Goal: Learn about a topic

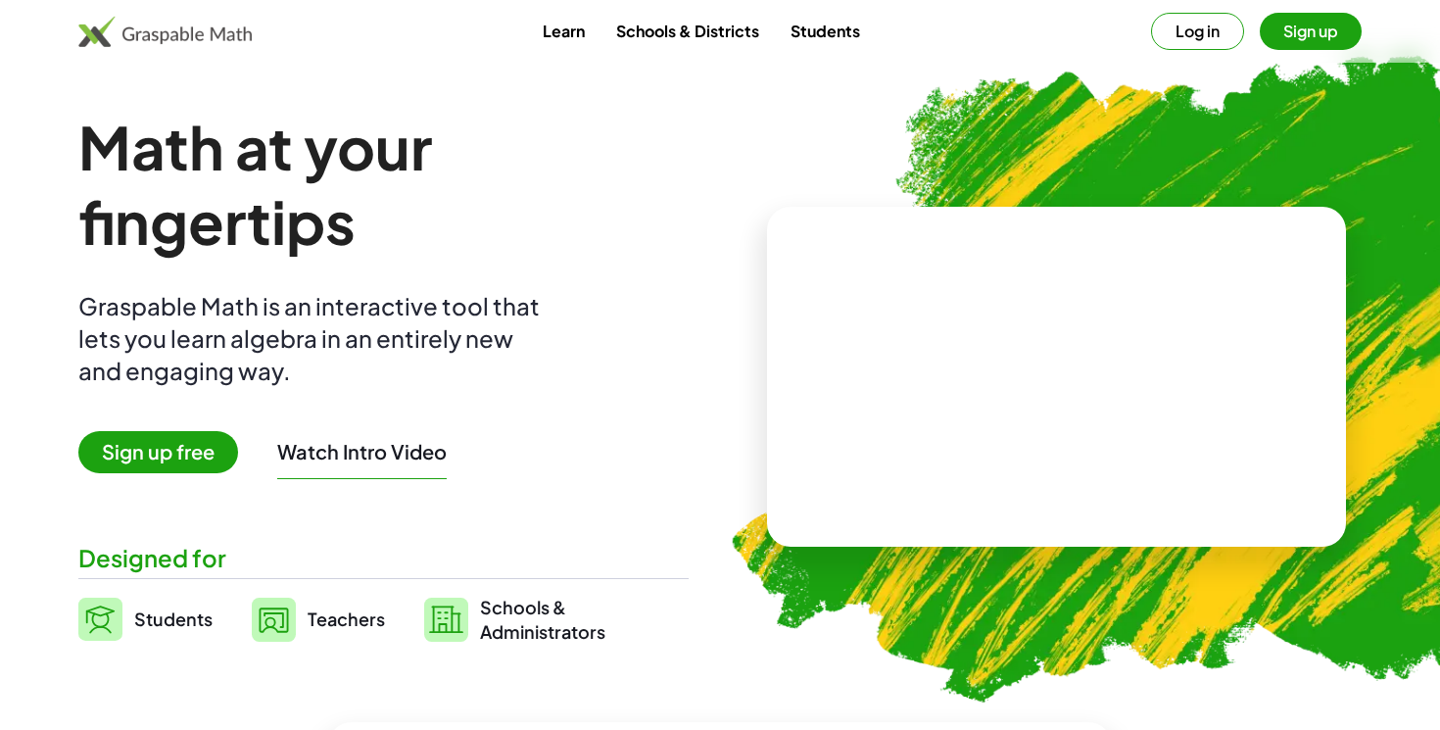
click at [1176, 32] on button "Log in" at bounding box center [1197, 31] width 93 height 37
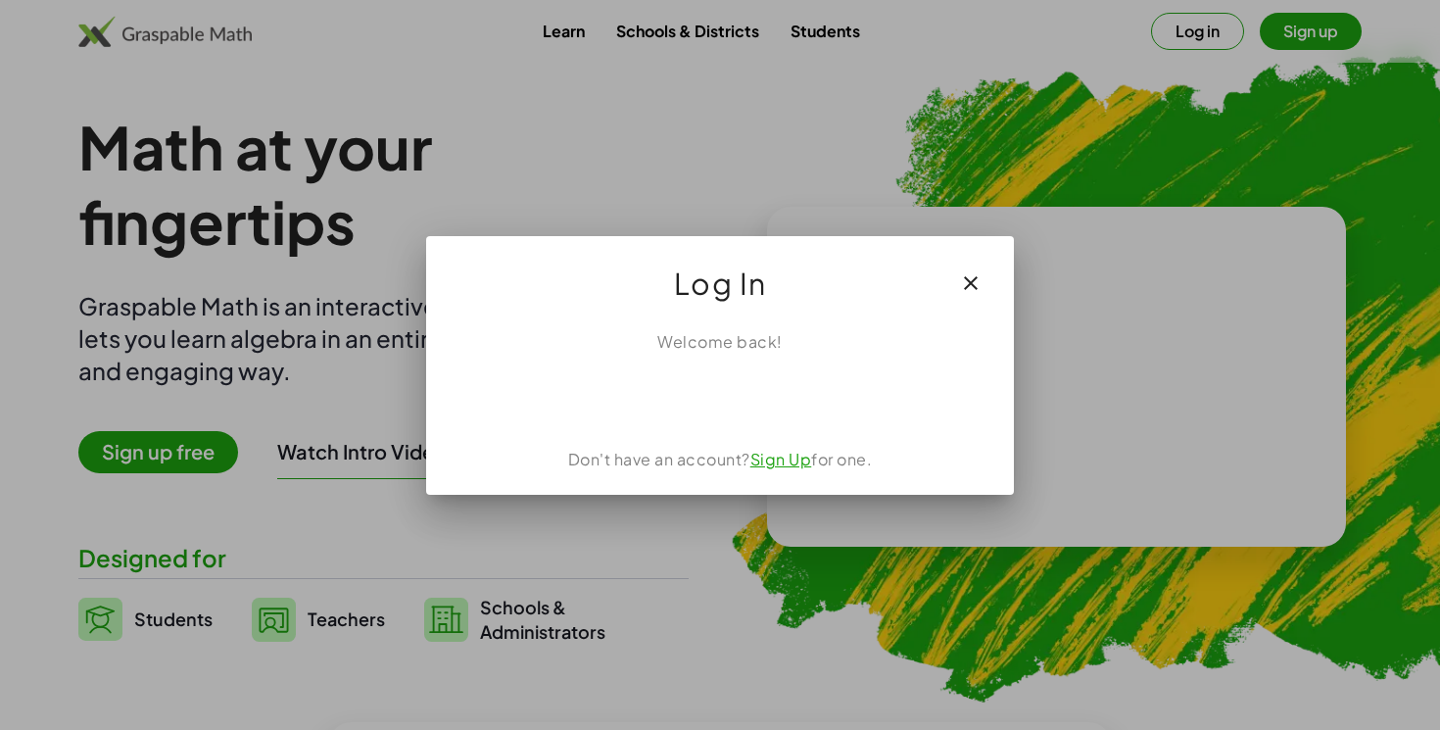
click at [975, 276] on icon "button" at bounding box center [971, 283] width 24 height 24
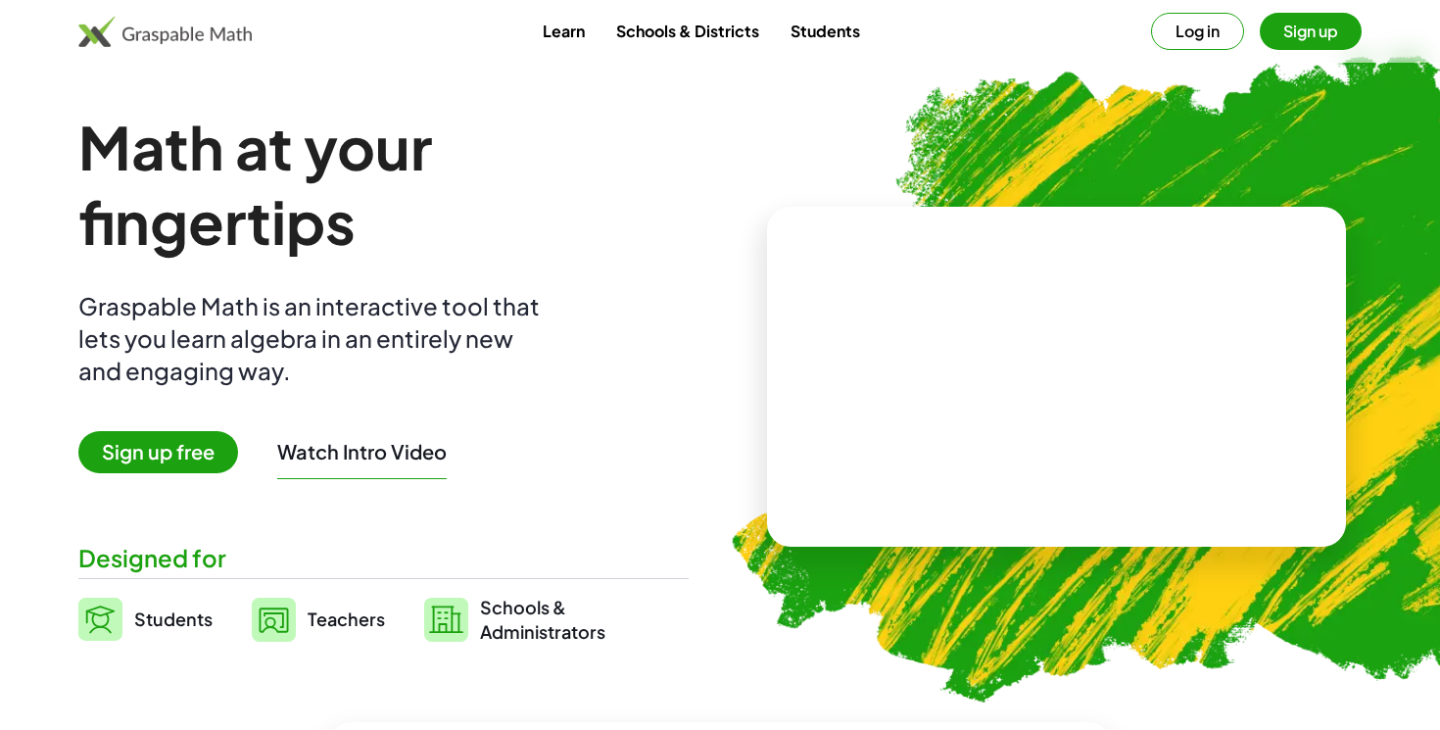
click at [1317, 40] on button "Sign up" at bounding box center [1311, 31] width 102 height 37
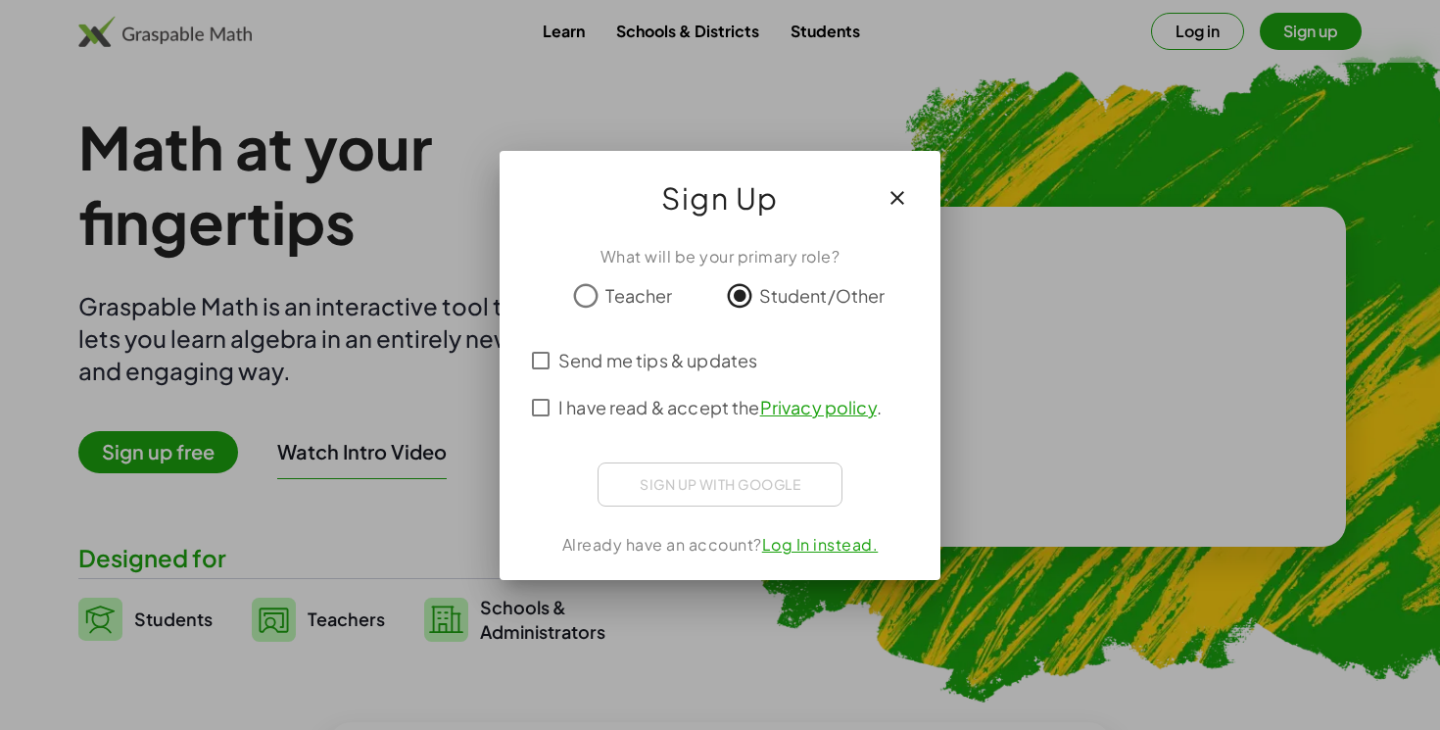
click at [905, 197] on icon "button" at bounding box center [897, 198] width 24 height 24
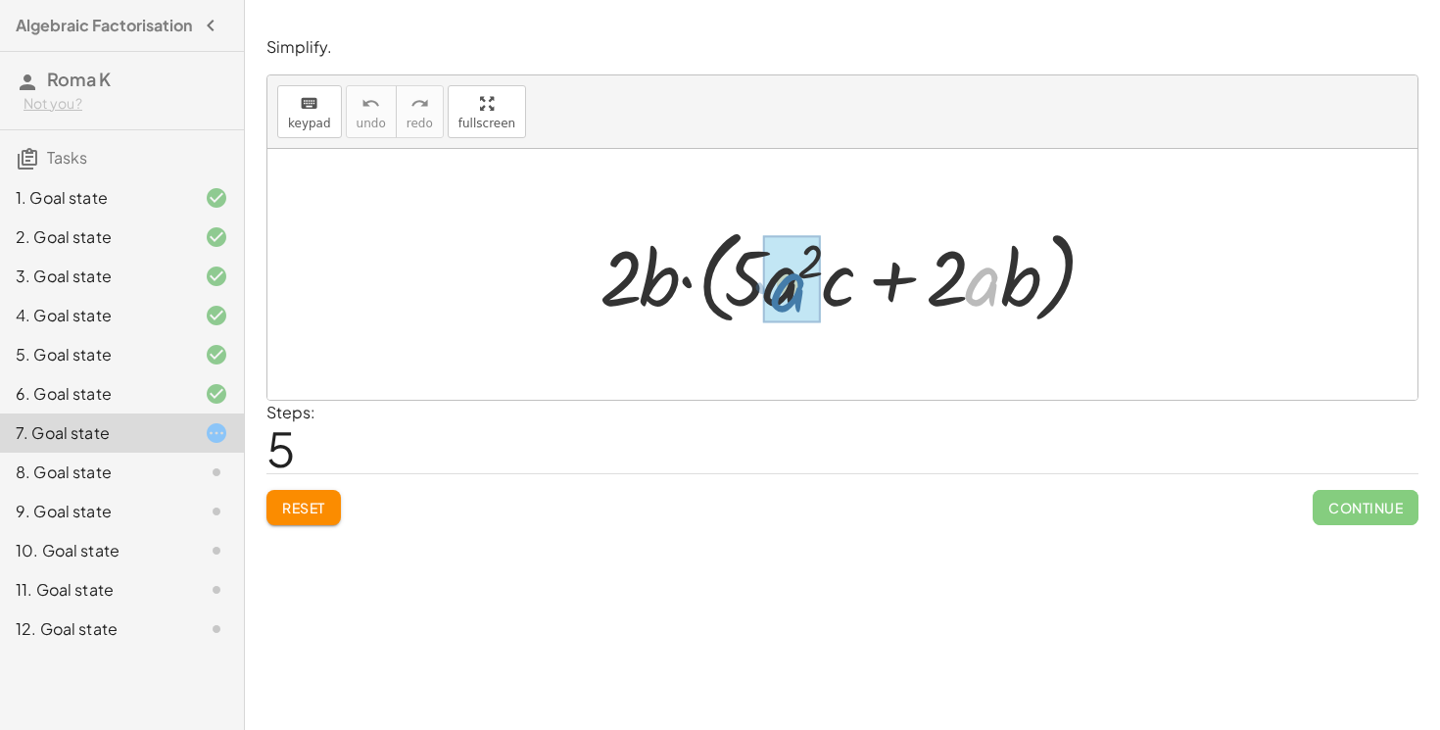
drag, startPoint x: 974, startPoint y: 300, endPoint x: 778, endPoint y: 306, distance: 196.0
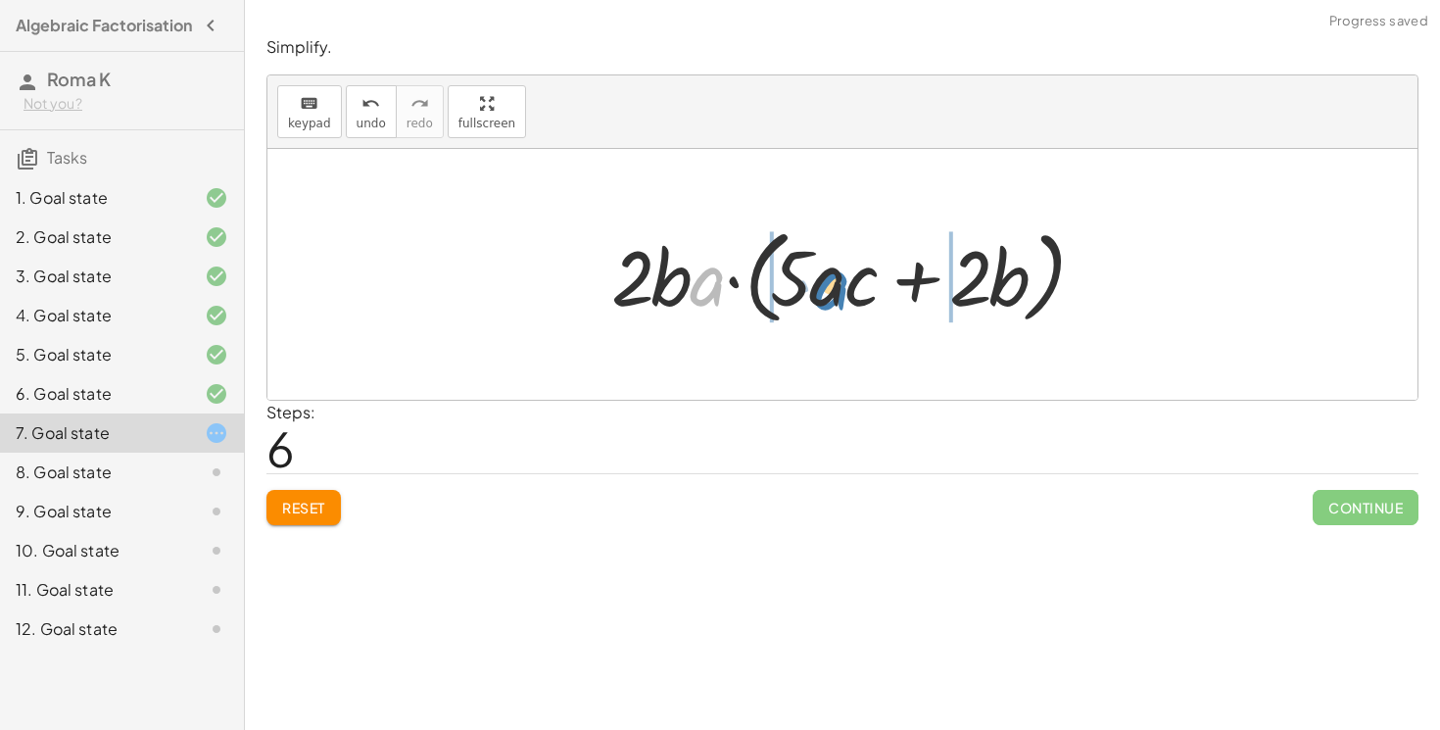
drag, startPoint x: 722, startPoint y: 289, endPoint x: 848, endPoint y: 293, distance: 126.4
click at [848, 293] on div at bounding box center [849, 274] width 497 height 113
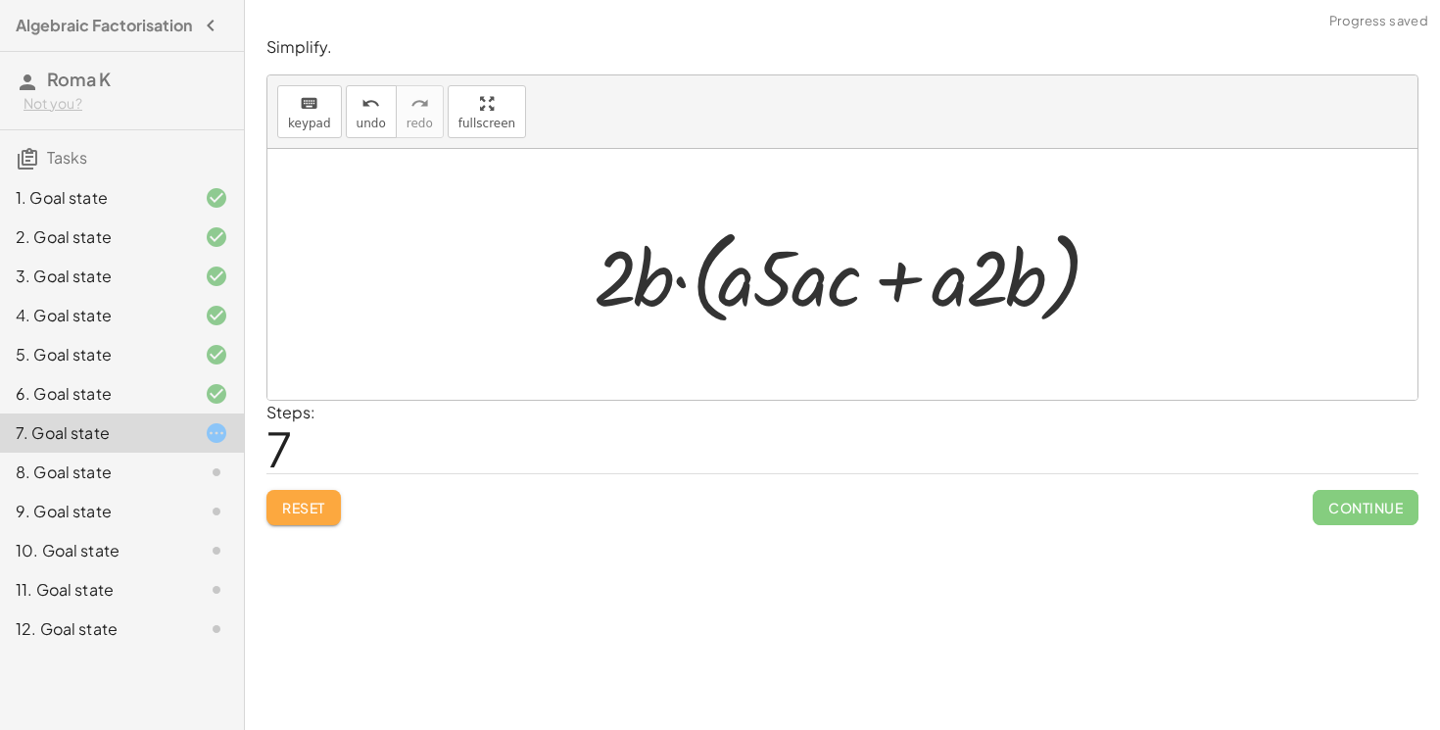
click at [323, 515] on span "Reset" at bounding box center [303, 508] width 43 height 18
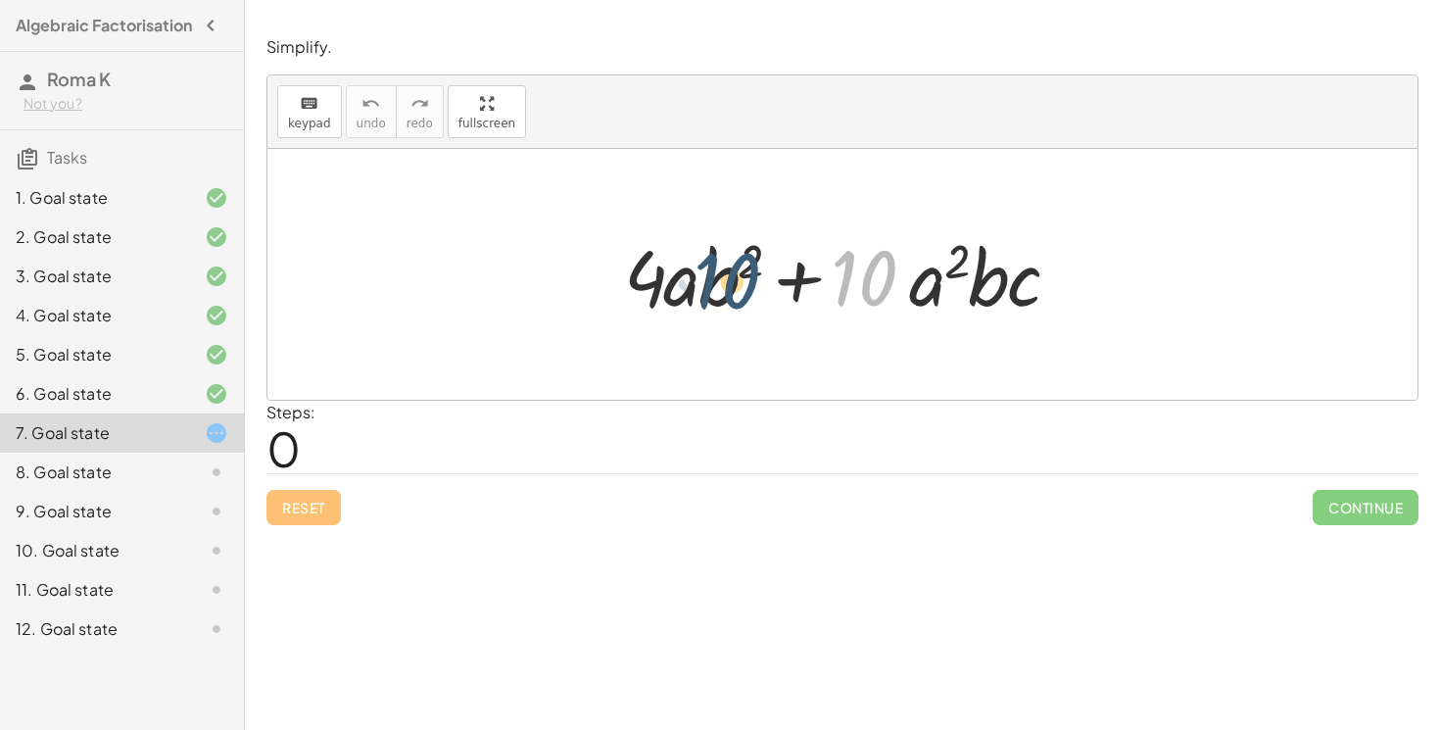
drag, startPoint x: 841, startPoint y: 292, endPoint x: 682, endPoint y: 283, distance: 159.9
click at [684, 283] on div at bounding box center [849, 274] width 471 height 101
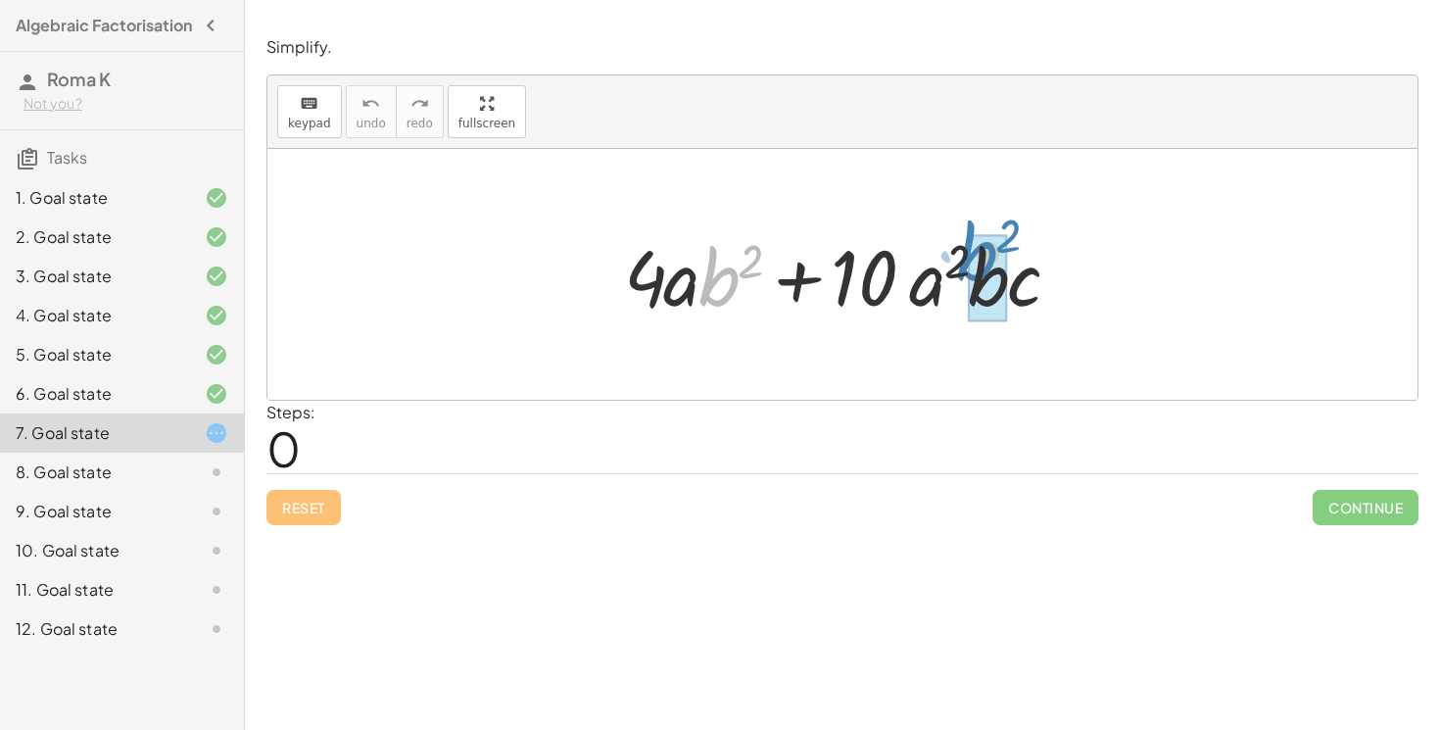
drag, startPoint x: 714, startPoint y: 285, endPoint x: 979, endPoint y: 263, distance: 266.3
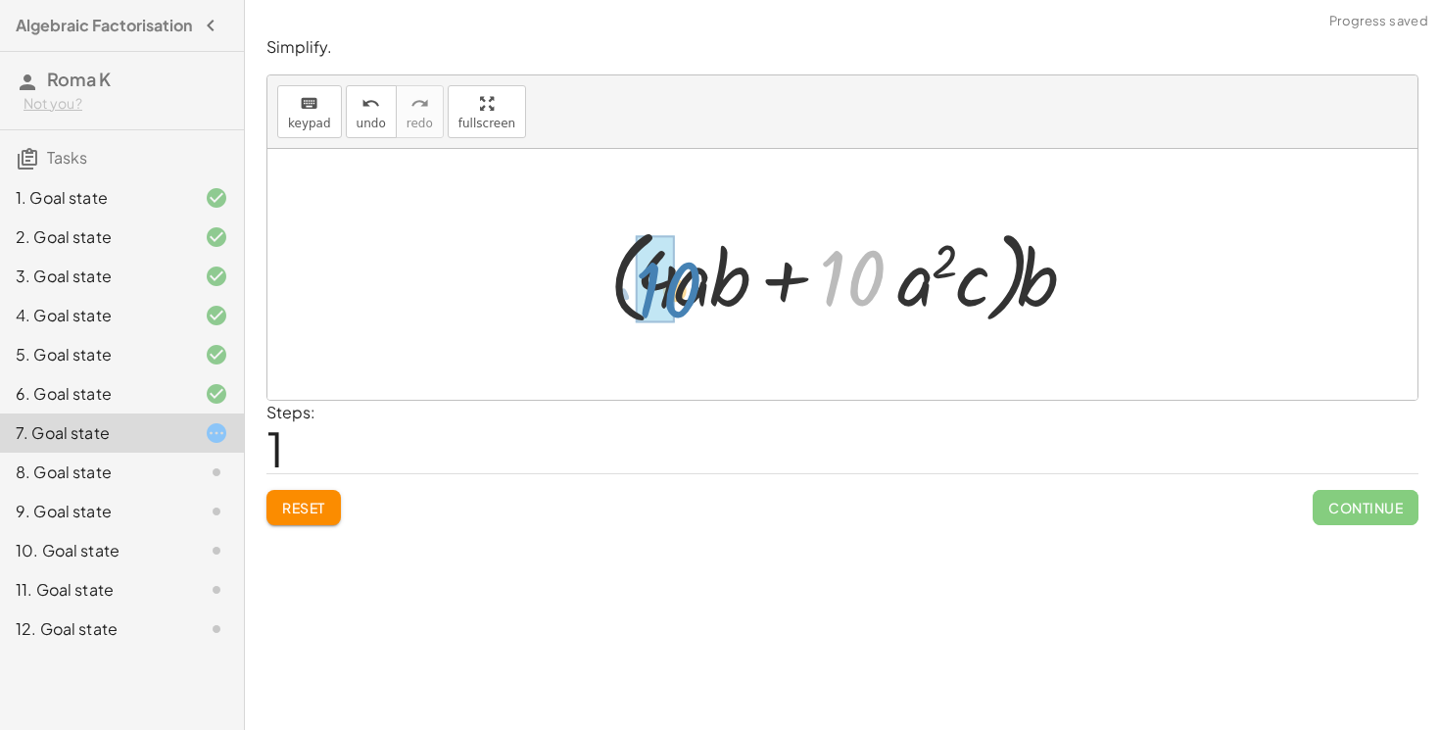
drag, startPoint x: 855, startPoint y: 276, endPoint x: 673, endPoint y: 287, distance: 182.5
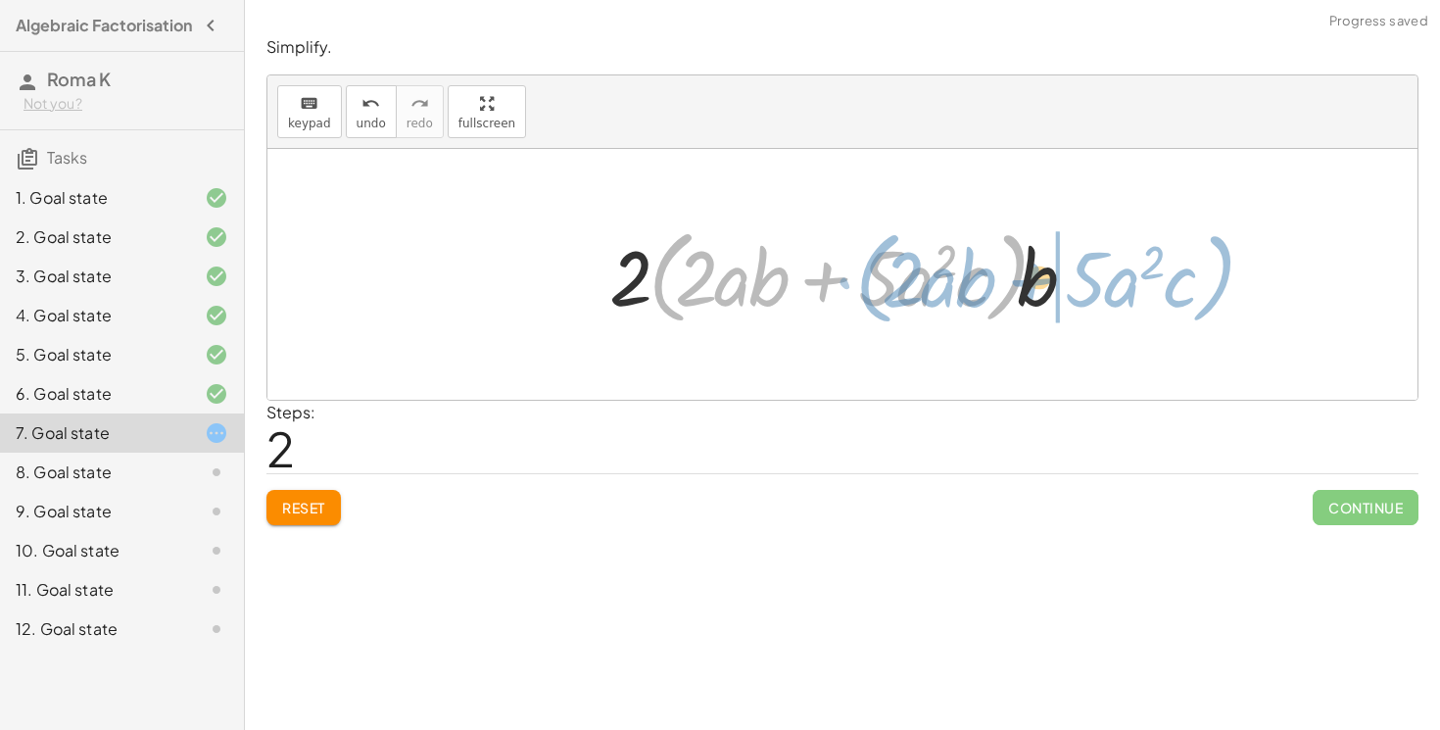
drag, startPoint x: 1010, startPoint y: 278, endPoint x: 1255, endPoint y: 277, distance: 244.9
click at [1255, 277] on div "+ · 4 · a · b 2 + · 10 · a 2 · b · c + · 4 · a · b · b + · 10 · a 2 · b · c · (…" at bounding box center [842, 274] width 1150 height 251
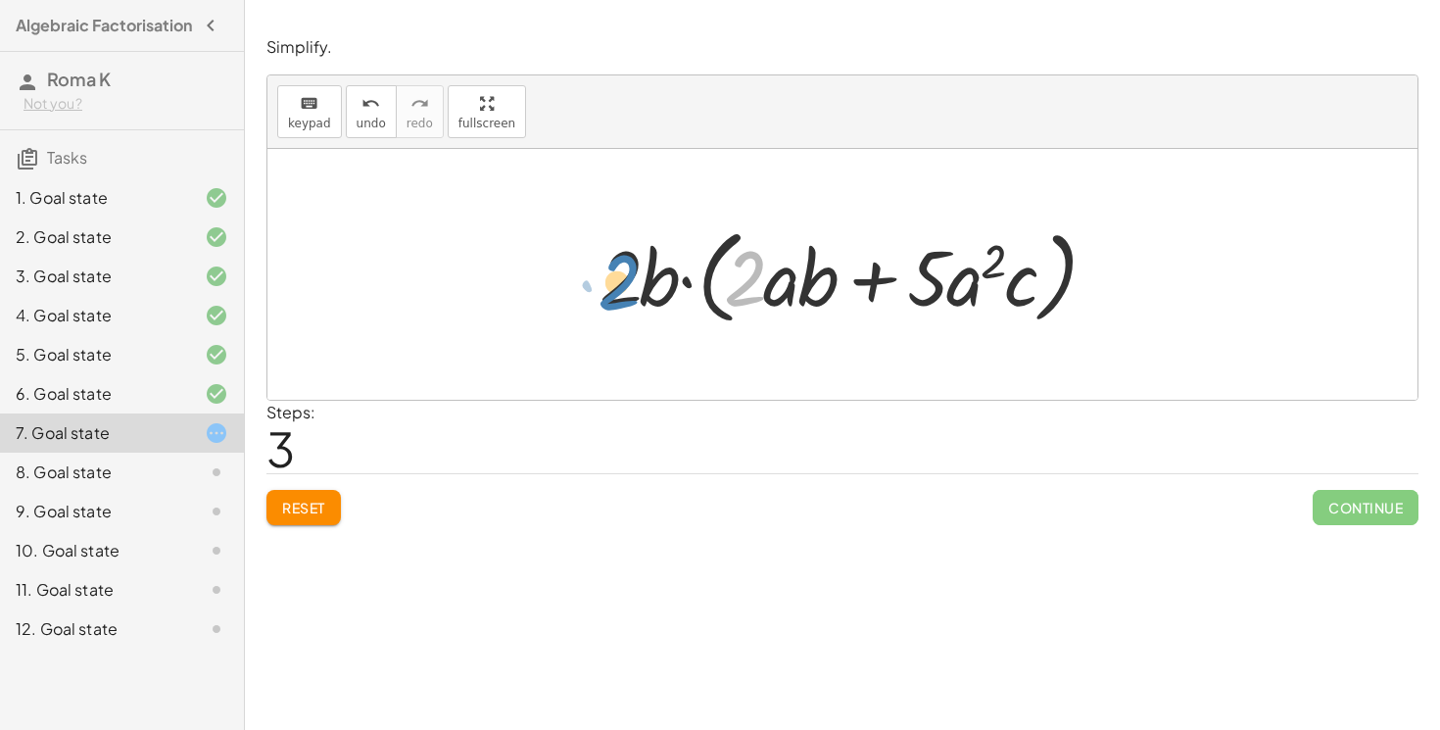
drag, startPoint x: 746, startPoint y: 276, endPoint x: 626, endPoint y: 271, distance: 120.6
click at [626, 271] on div at bounding box center [850, 274] width 520 height 113
drag, startPoint x: 809, startPoint y: 288, endPoint x: 675, endPoint y: 292, distance: 134.2
click at [675, 292] on div at bounding box center [850, 274] width 520 height 113
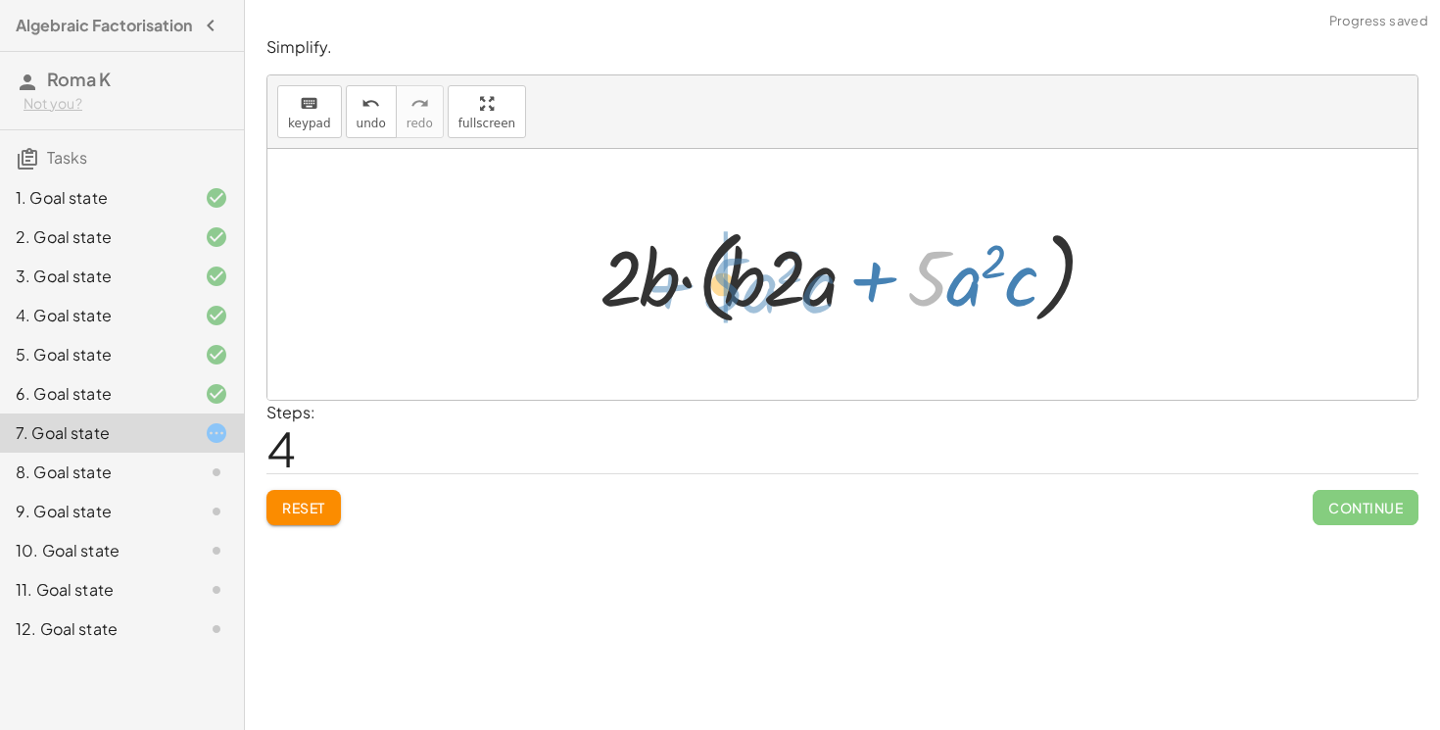
drag, startPoint x: 943, startPoint y: 279, endPoint x: 755, endPoint y: 273, distance: 188.1
click at [753, 273] on div at bounding box center [850, 274] width 520 height 113
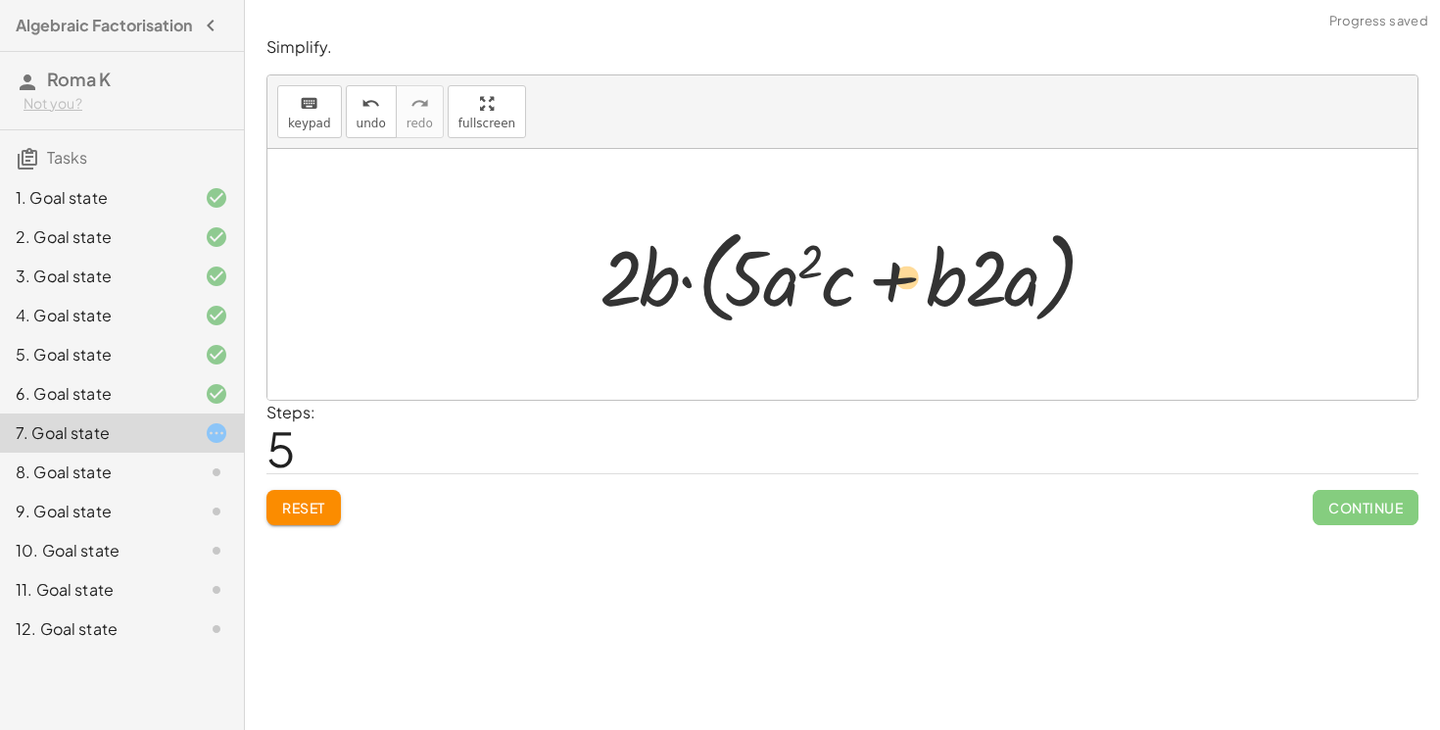
drag, startPoint x: 987, startPoint y: 288, endPoint x: 1013, endPoint y: 276, distance: 28.0
click at [1013, 276] on div at bounding box center [850, 274] width 520 height 113
drag, startPoint x: 1034, startPoint y: 289, endPoint x: 816, endPoint y: 288, distance: 218.4
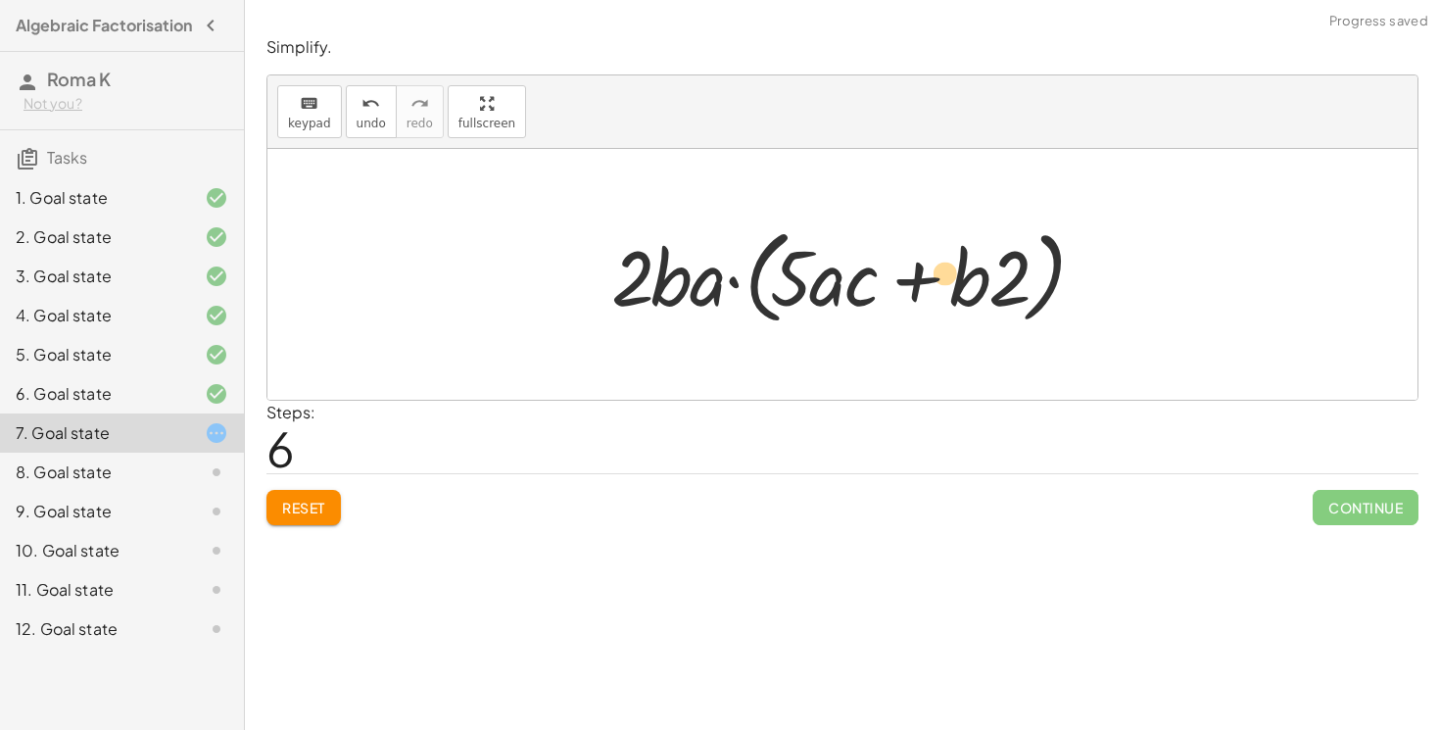
drag, startPoint x: 816, startPoint y: 288, endPoint x: 968, endPoint y: 284, distance: 151.9
click at [968, 284] on div at bounding box center [849, 274] width 497 height 113
click at [966, 298] on div at bounding box center [849, 274] width 497 height 113
drag, startPoint x: 966, startPoint y: 298, endPoint x: 668, endPoint y: 296, distance: 297.7
click at [668, 296] on div at bounding box center [849, 274] width 497 height 113
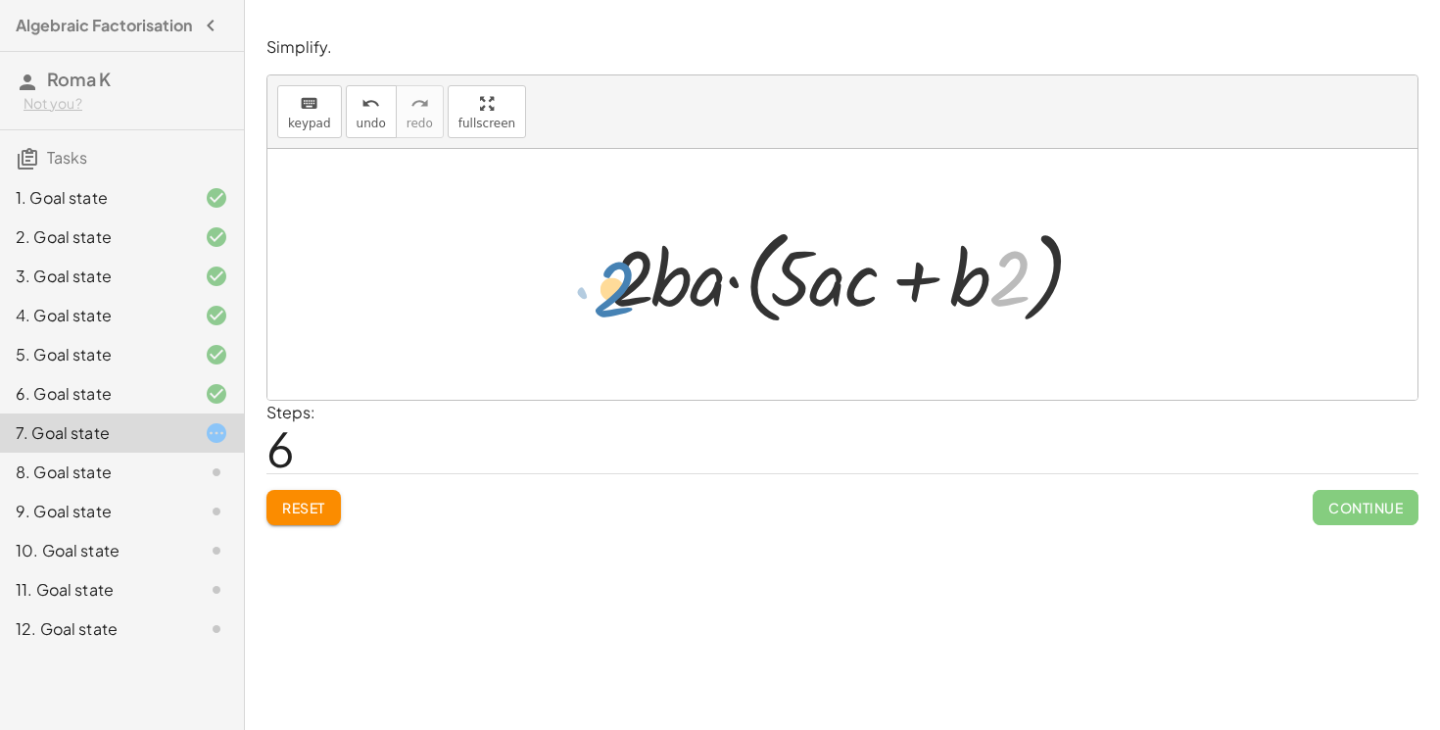
drag, startPoint x: 1019, startPoint y: 285, endPoint x: 632, endPoint y: 292, distance: 386.9
click at [631, 292] on div at bounding box center [849, 274] width 497 height 113
drag, startPoint x: 826, startPoint y: 287, endPoint x: 680, endPoint y: 285, distance: 145.9
click at [680, 285] on div at bounding box center [849, 274] width 497 height 113
drag, startPoint x: 864, startPoint y: 289, endPoint x: 650, endPoint y: 285, distance: 213.5
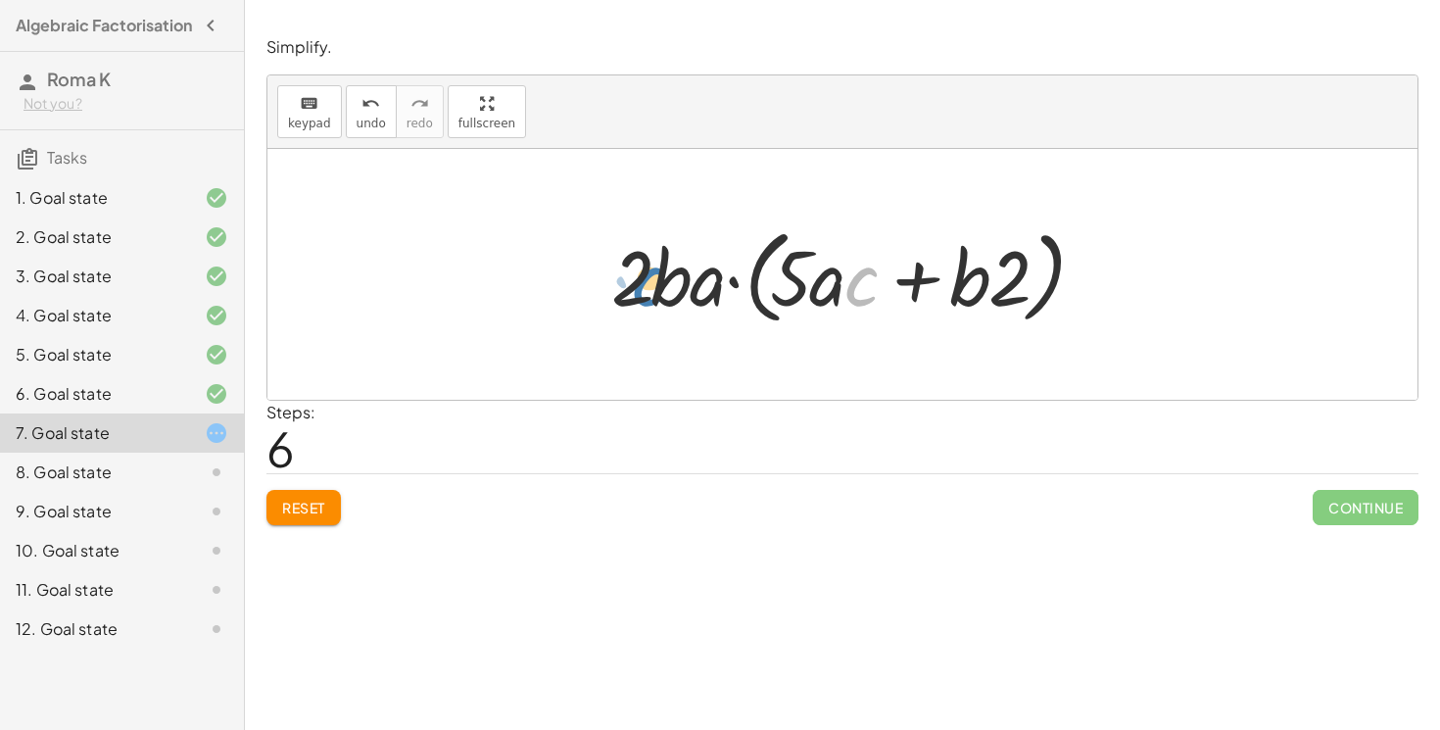
click at [650, 285] on div at bounding box center [849, 274] width 497 height 113
drag, startPoint x: 711, startPoint y: 286, endPoint x: 663, endPoint y: 287, distance: 48.0
click at [662, 285] on div at bounding box center [849, 274] width 497 height 113
click at [334, 503] on button "Reset" at bounding box center [303, 507] width 74 height 35
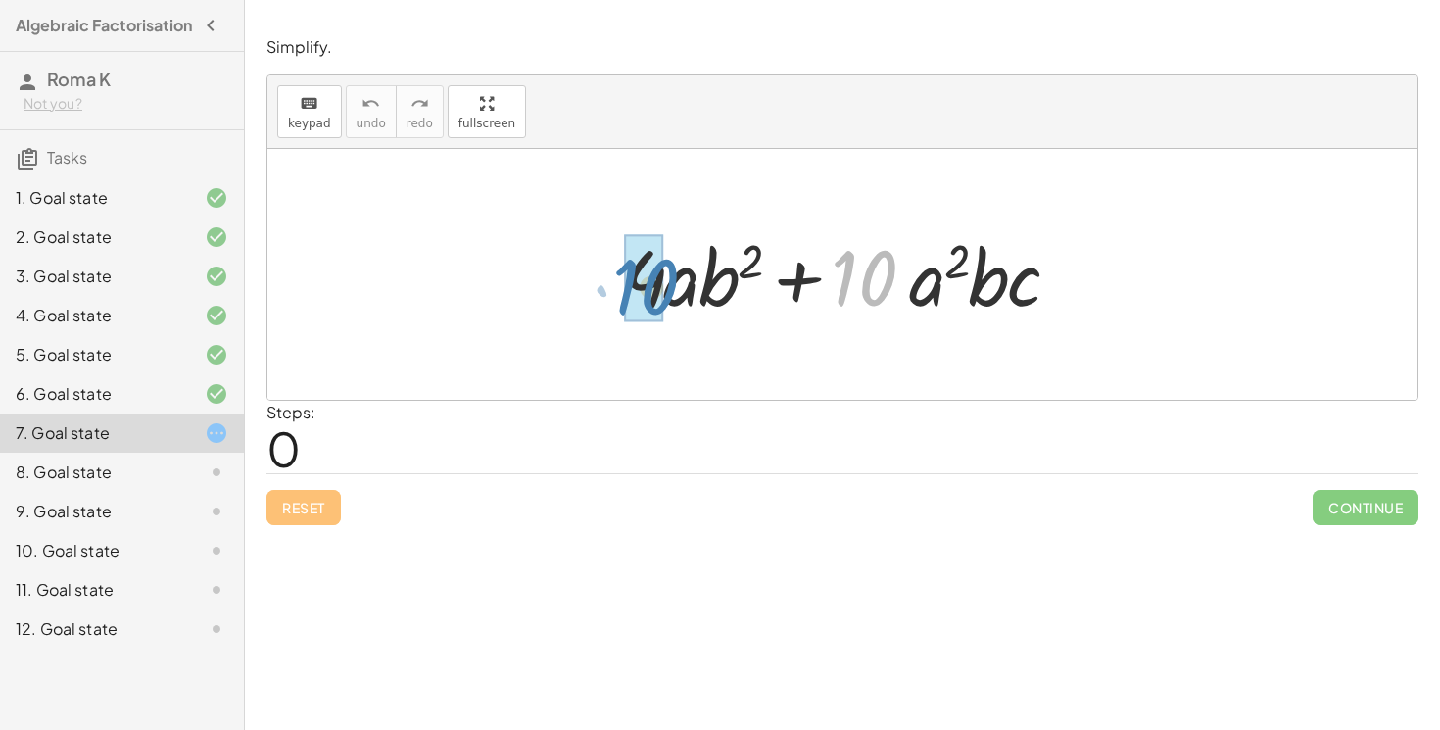
drag, startPoint x: 856, startPoint y: 287, endPoint x: 636, endPoint y: 297, distance: 220.6
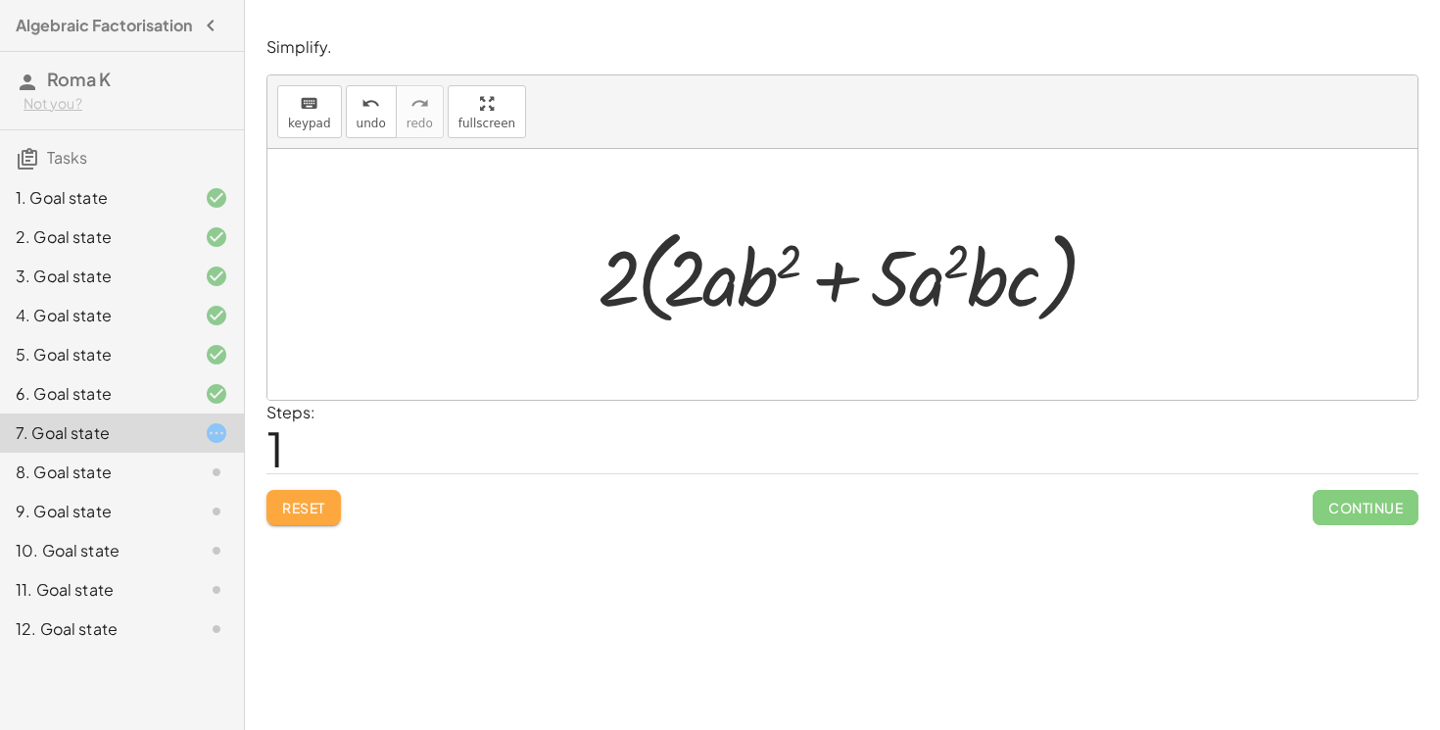
click at [300, 500] on span "Reset" at bounding box center [303, 508] width 43 height 18
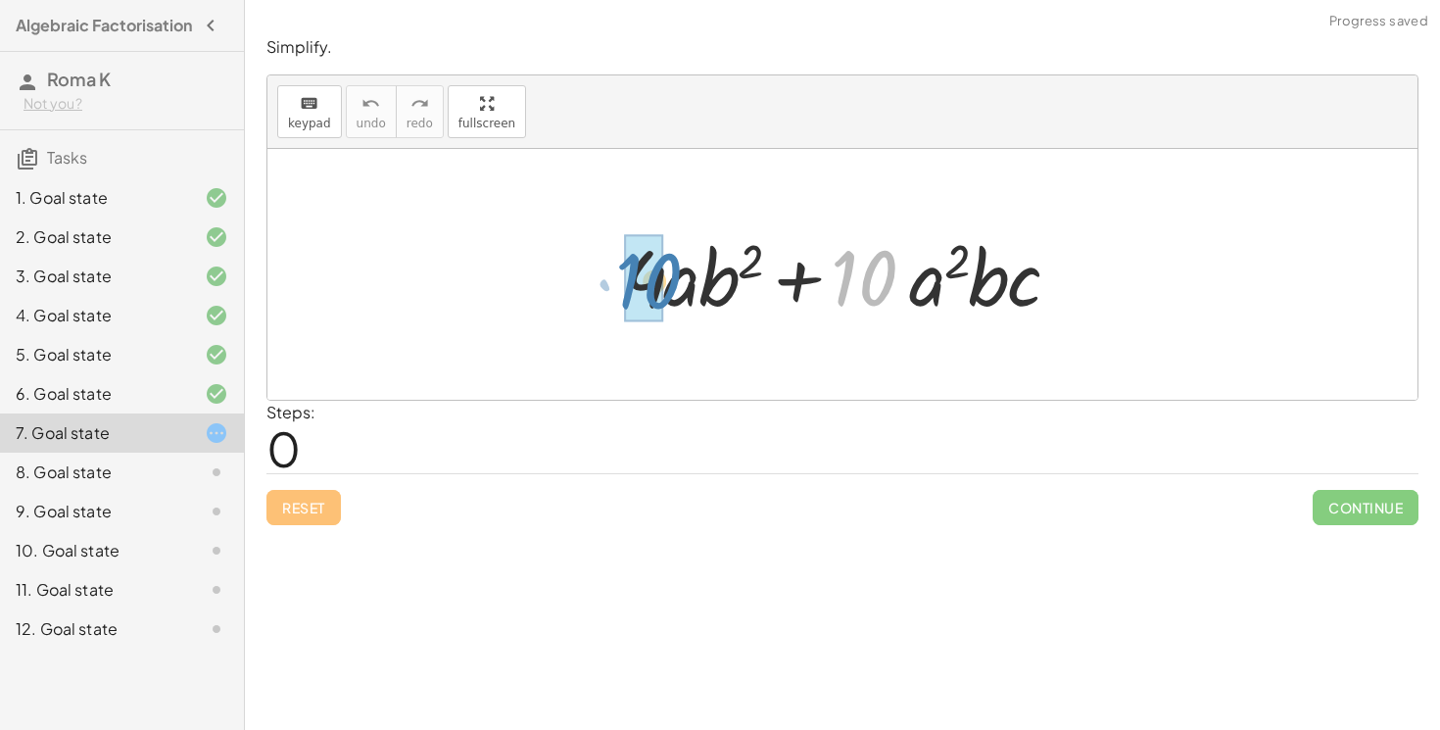
drag, startPoint x: 861, startPoint y: 291, endPoint x: 645, endPoint y: 294, distance: 215.5
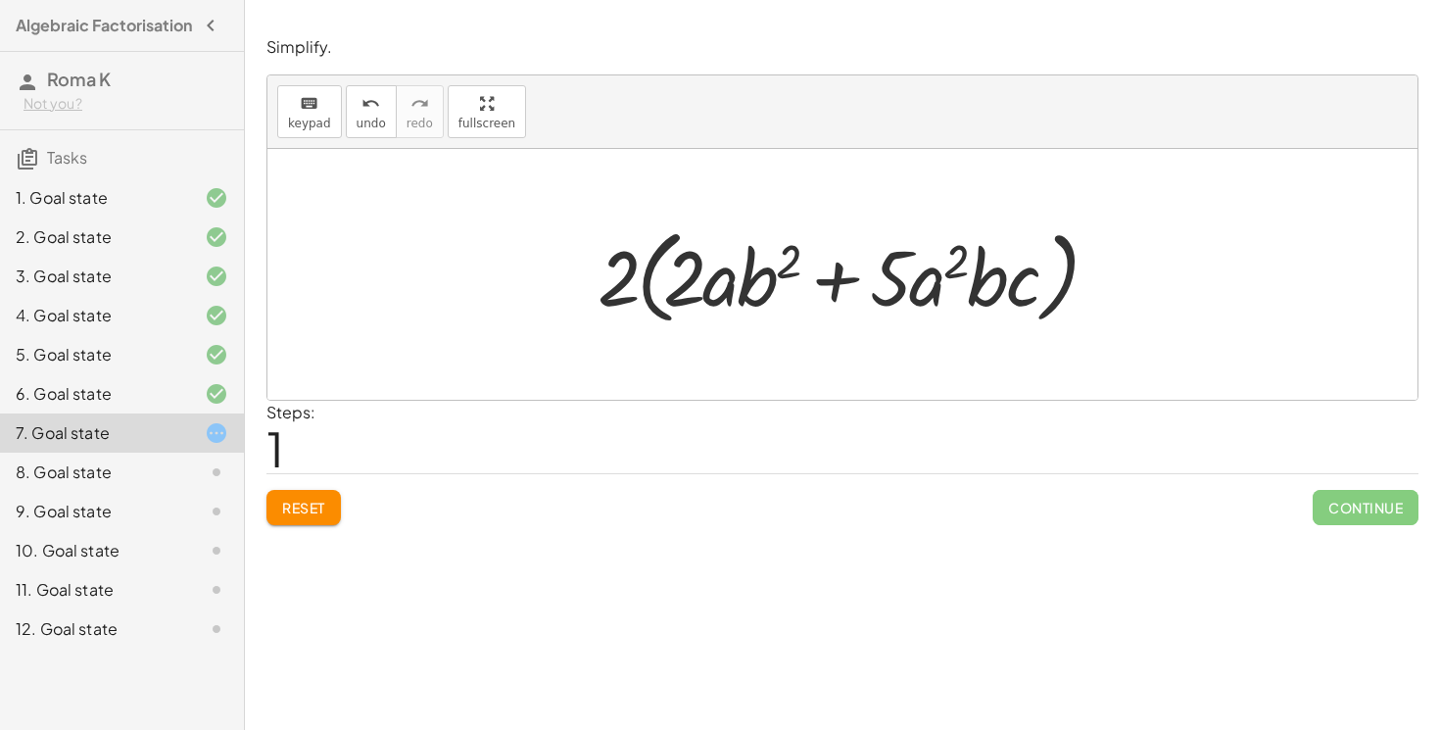
click at [329, 509] on button "Reset" at bounding box center [303, 507] width 74 height 35
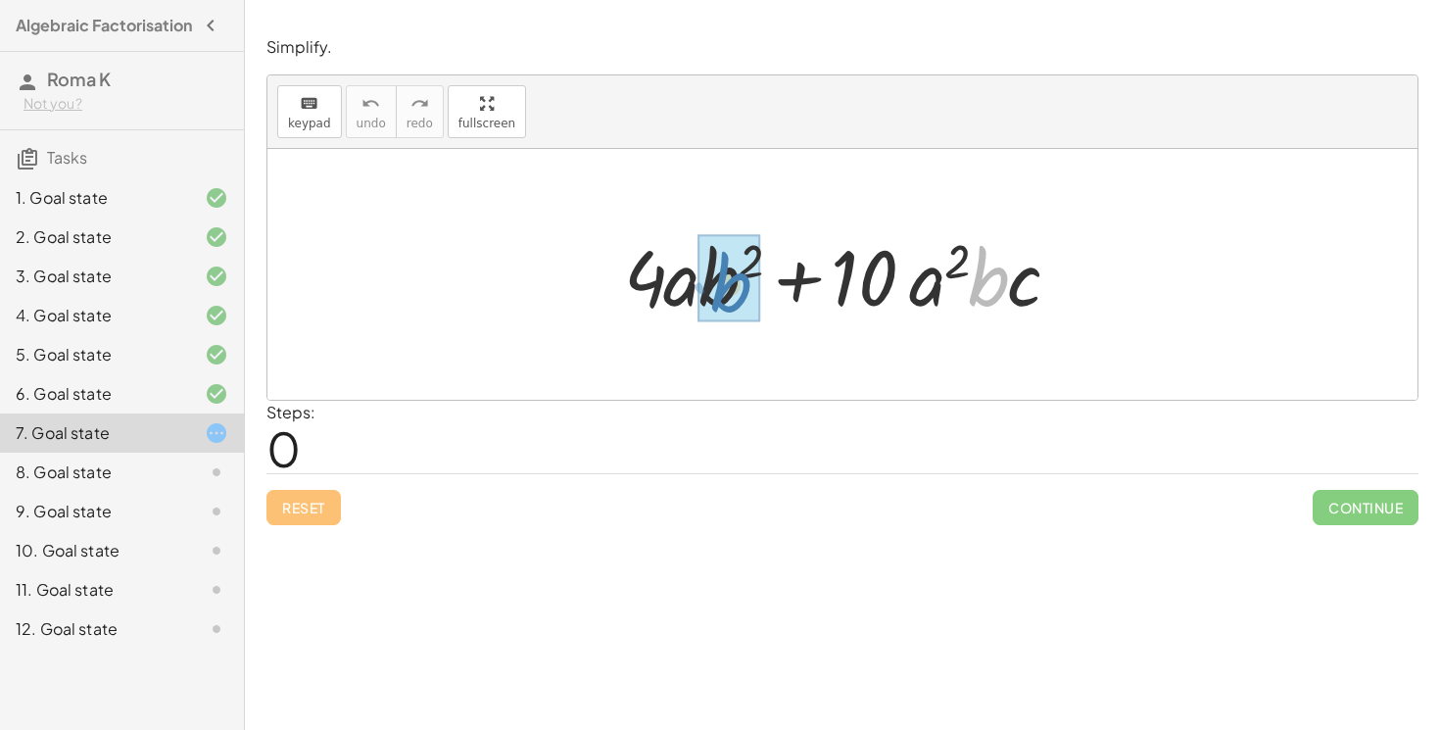
drag, startPoint x: 975, startPoint y: 294, endPoint x: 718, endPoint y: 300, distance: 257.7
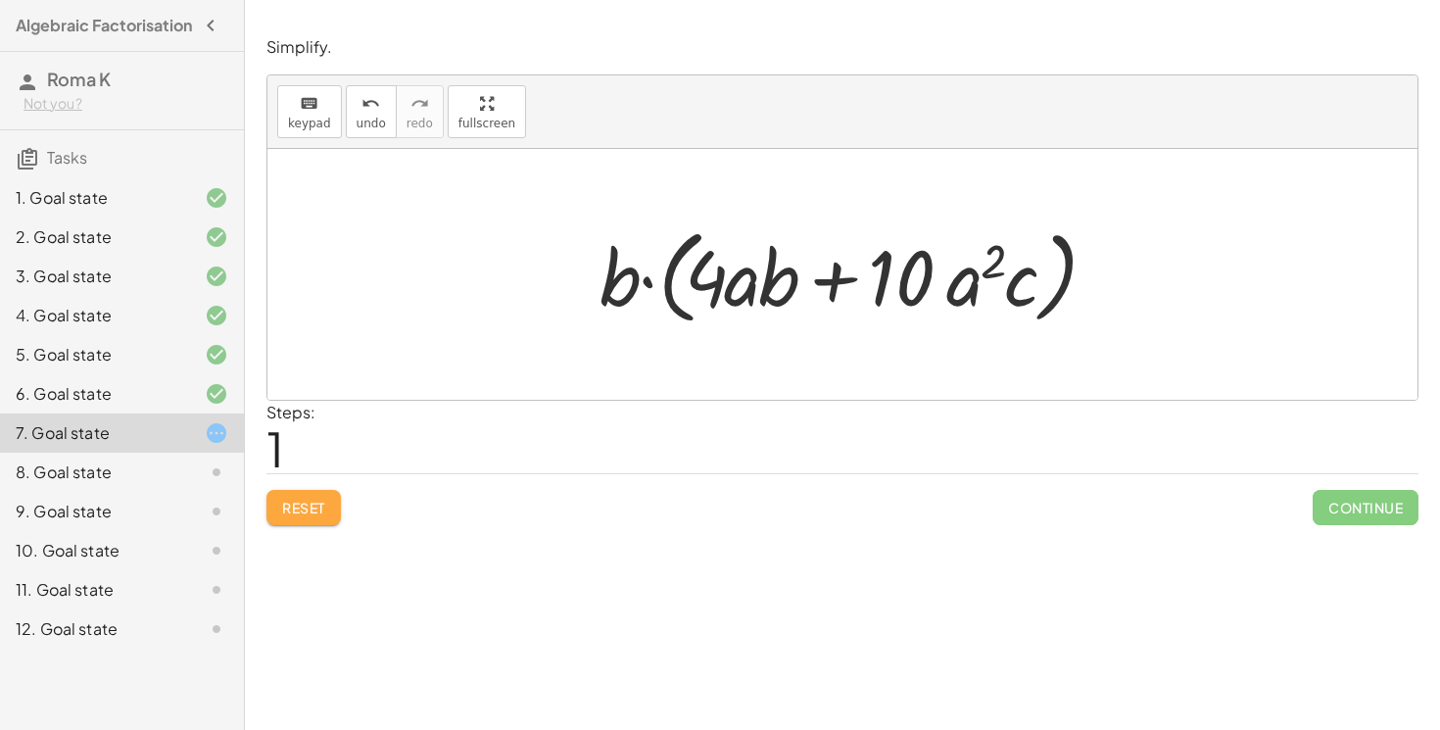
click at [333, 512] on button "Reset" at bounding box center [303, 507] width 74 height 35
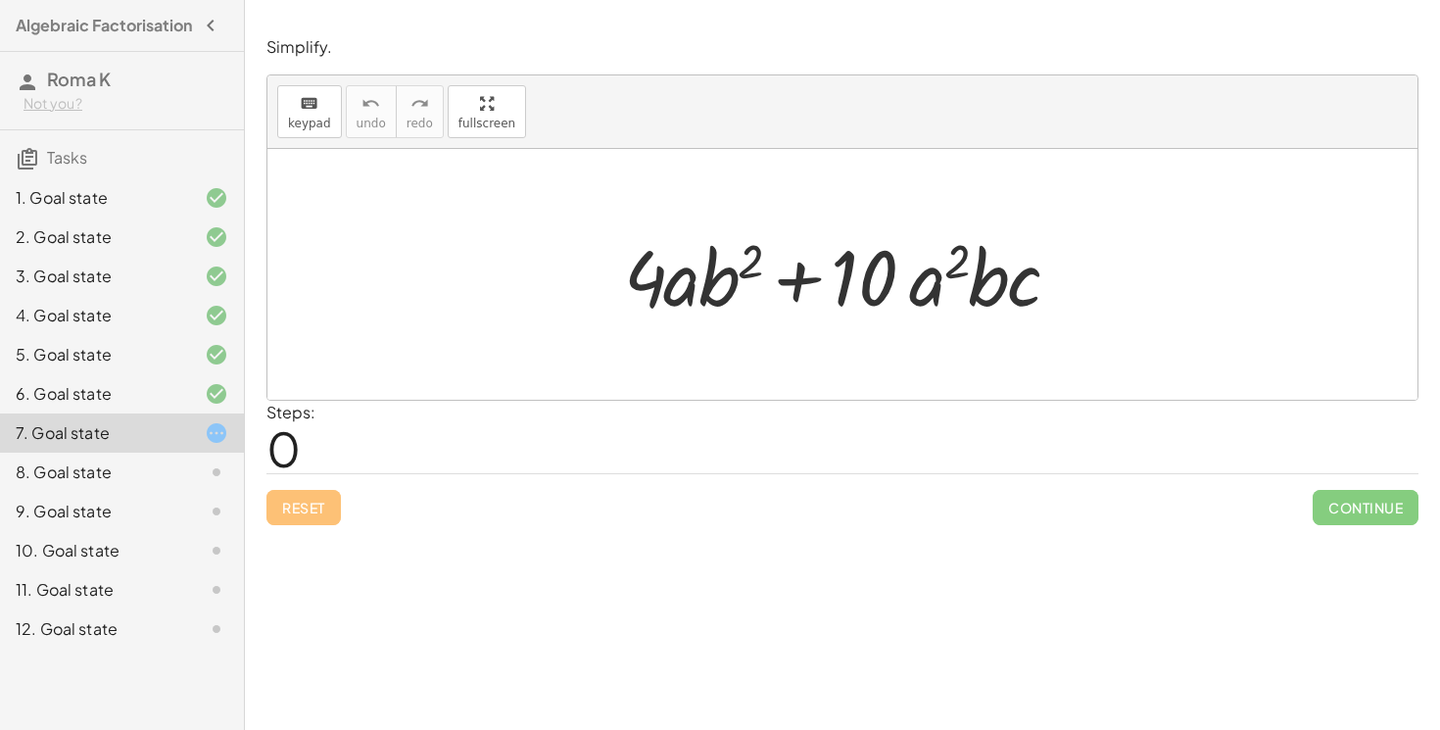
click at [157, 477] on div "8. Goal state" at bounding box center [95, 472] width 158 height 24
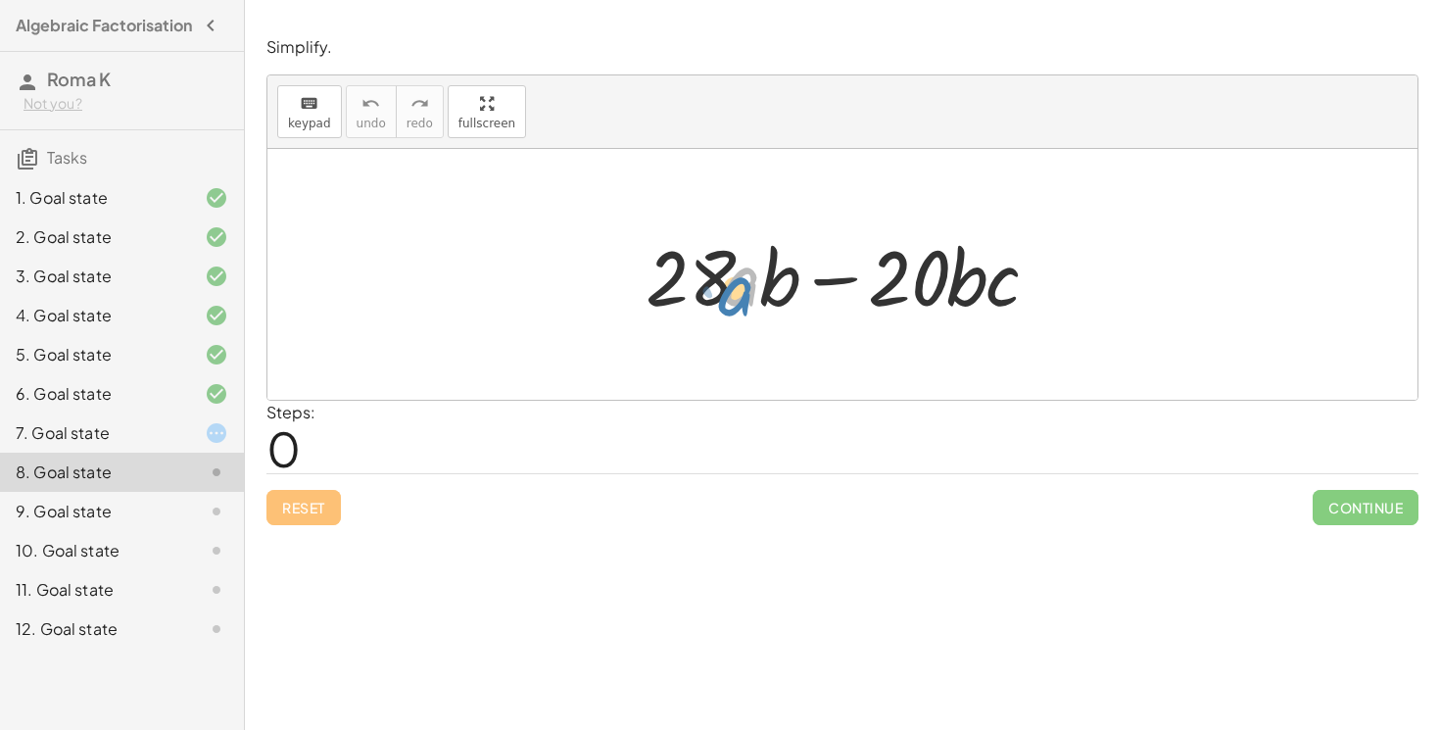
drag, startPoint x: 756, startPoint y: 291, endPoint x: 745, endPoint y: 300, distance: 13.9
click at [745, 300] on div at bounding box center [850, 274] width 429 height 101
drag, startPoint x: 781, startPoint y: 296, endPoint x: 962, endPoint y: 286, distance: 181.5
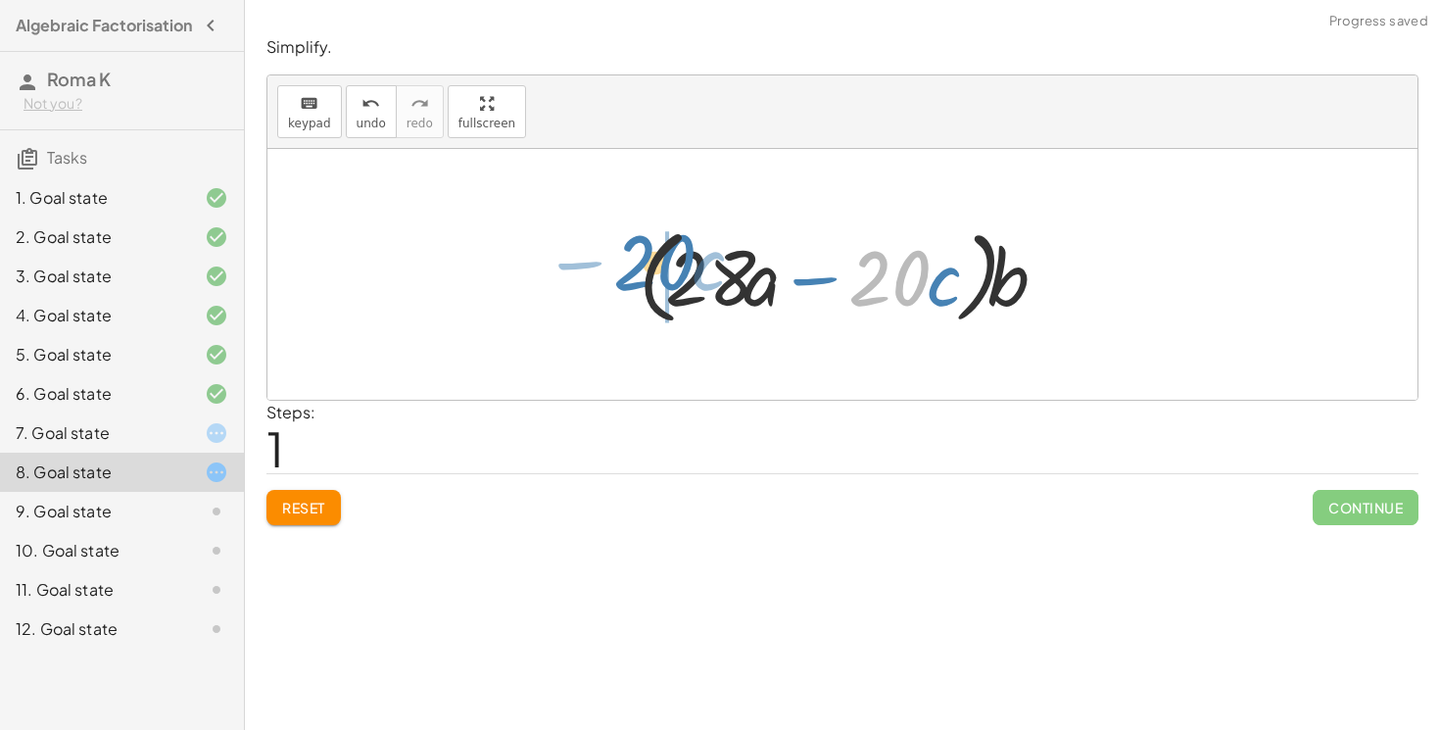
drag, startPoint x: 902, startPoint y: 285, endPoint x: 631, endPoint y: 270, distance: 271.7
click at [631, 270] on div at bounding box center [850, 274] width 442 height 113
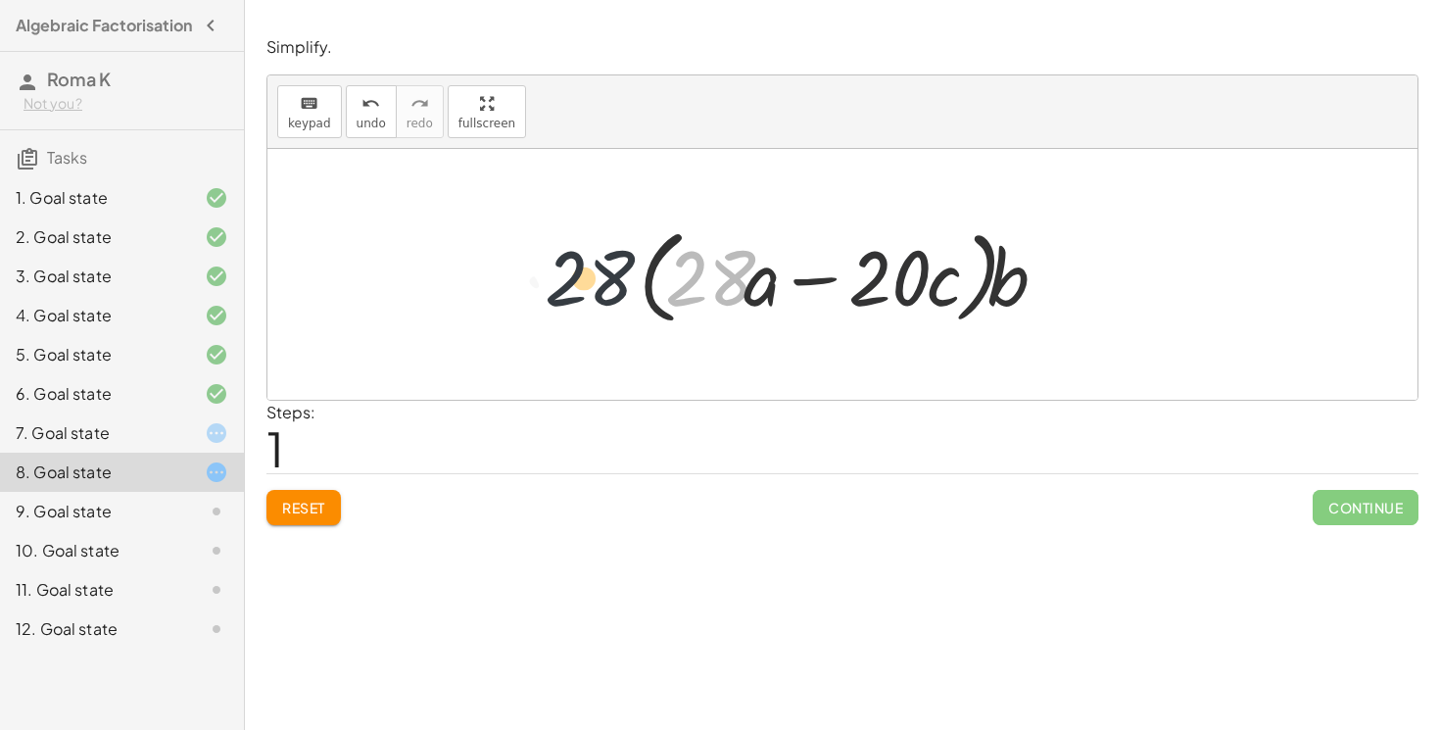
drag, startPoint x: 720, startPoint y: 266, endPoint x: 596, endPoint y: 265, distance: 123.4
click at [596, 265] on div "+ · 28 · a · b − · 20 · b · c · 28 + · 28 · a · b − · 20 · c · ( )" at bounding box center [842, 274] width 1150 height 251
drag, startPoint x: 760, startPoint y: 290, endPoint x: 601, endPoint y: 286, distance: 158.7
click at [600, 286] on div "+ · 28 · a · b − · 20 · b · c · a + · 28 · a · b − · 20 · c · ( )" at bounding box center [842, 274] width 1150 height 251
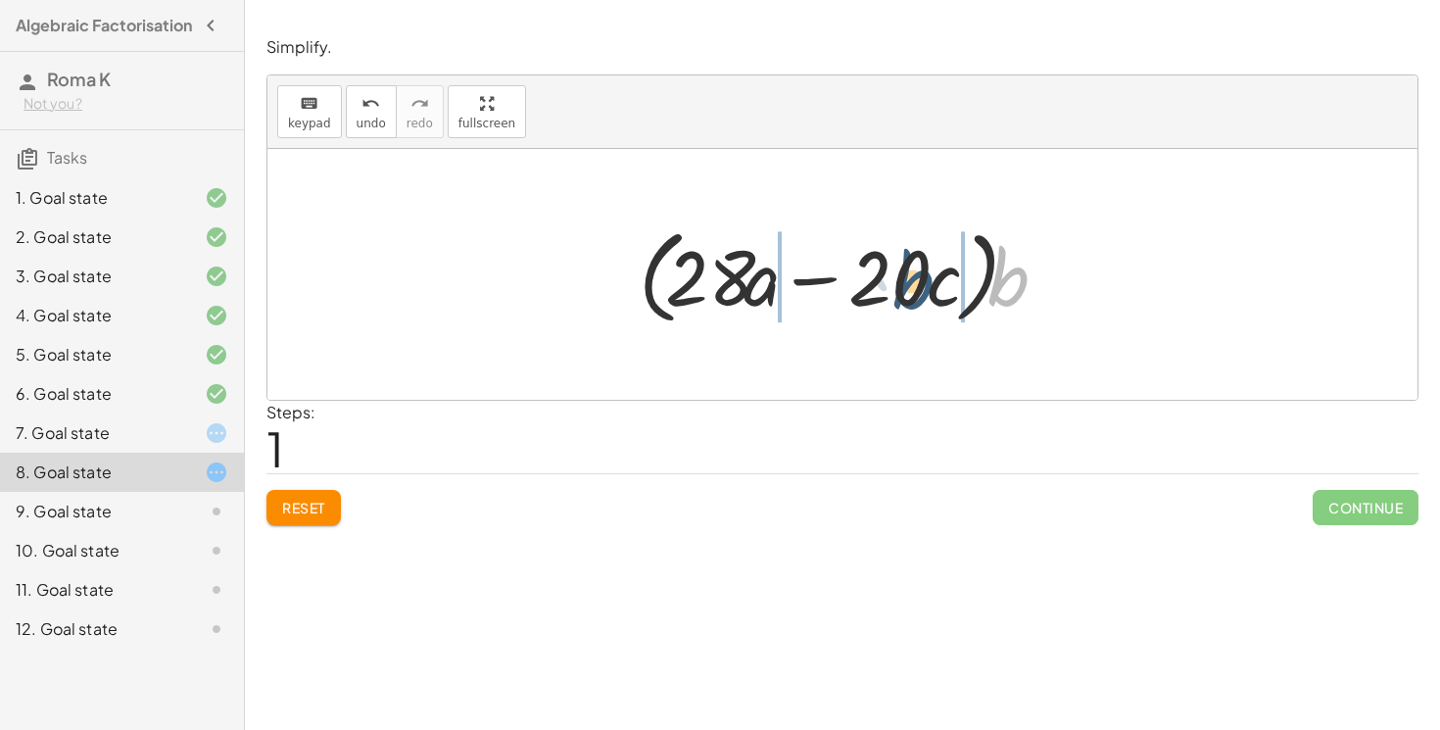
drag, startPoint x: 1010, startPoint y: 277, endPoint x: 928, endPoint y: 278, distance: 82.3
click at [928, 278] on div at bounding box center [850, 274] width 442 height 113
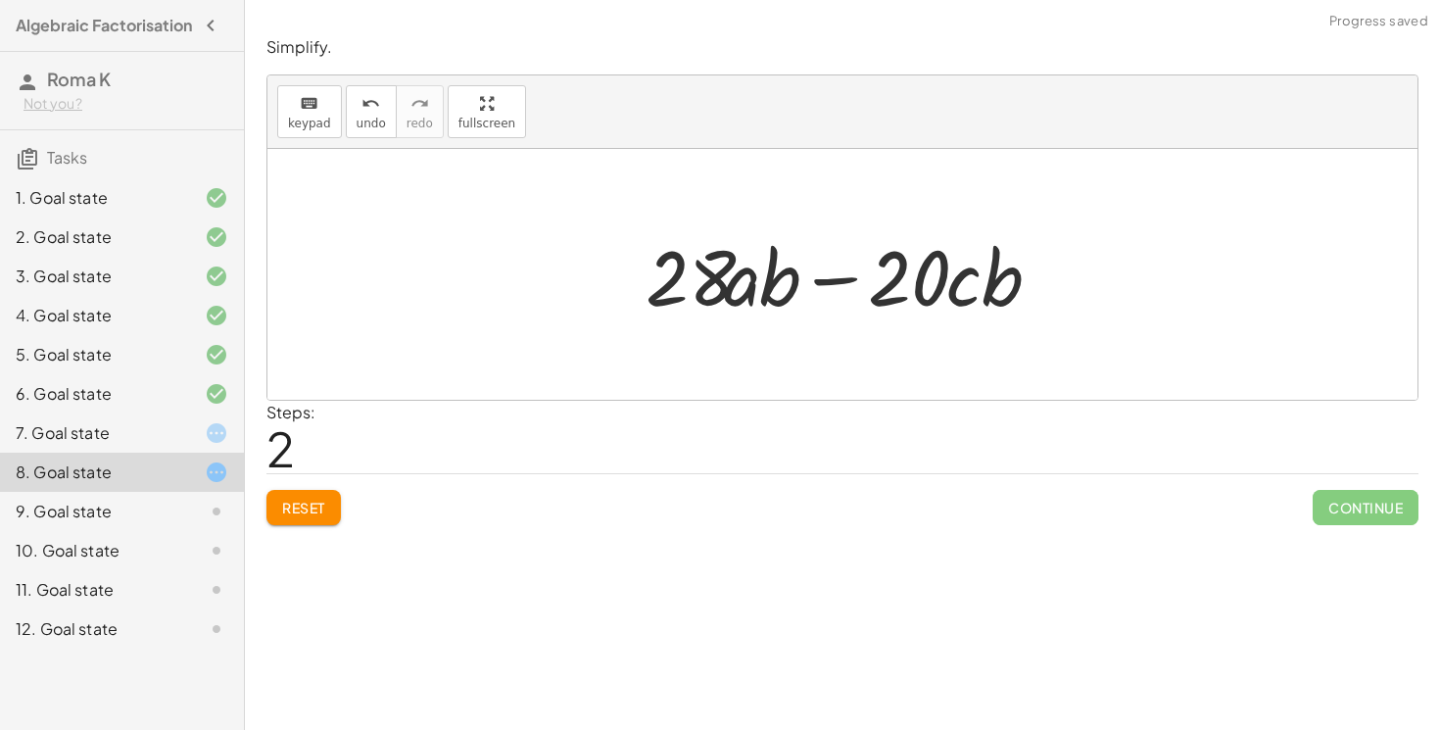
click at [324, 496] on button "Reset" at bounding box center [303, 507] width 74 height 35
